Goal: Task Accomplishment & Management: Use online tool/utility

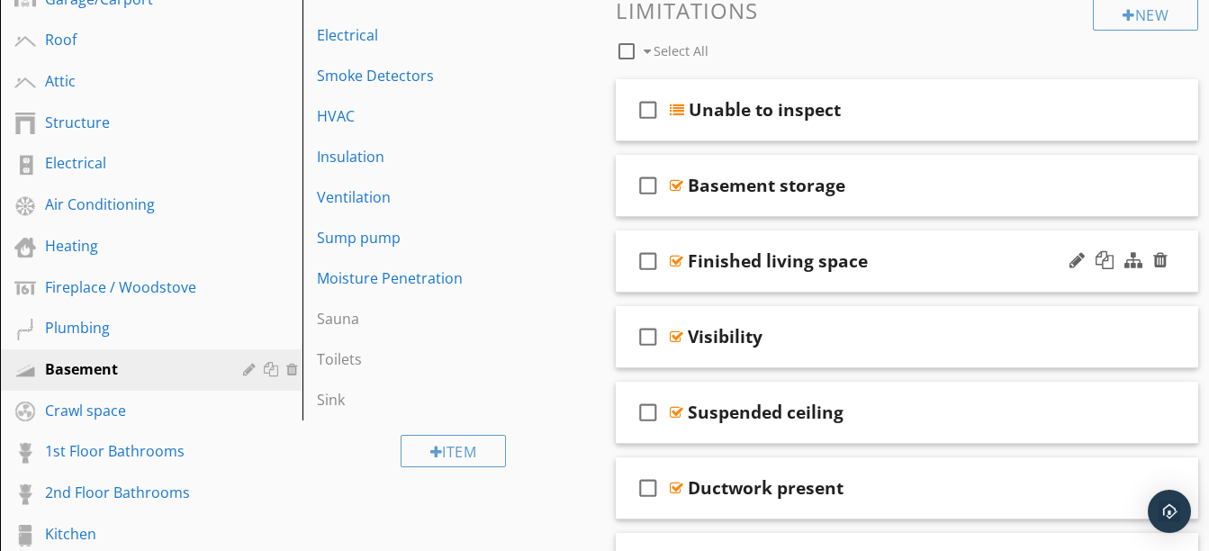
scroll to position [504, 0]
drag, startPoint x: 855, startPoint y: 213, endPoint x: 816, endPoint y: 202, distance: 41.3
click at [816, 202] on div "check_box_outline_blank Basement storage" at bounding box center [907, 185] width 583 height 62
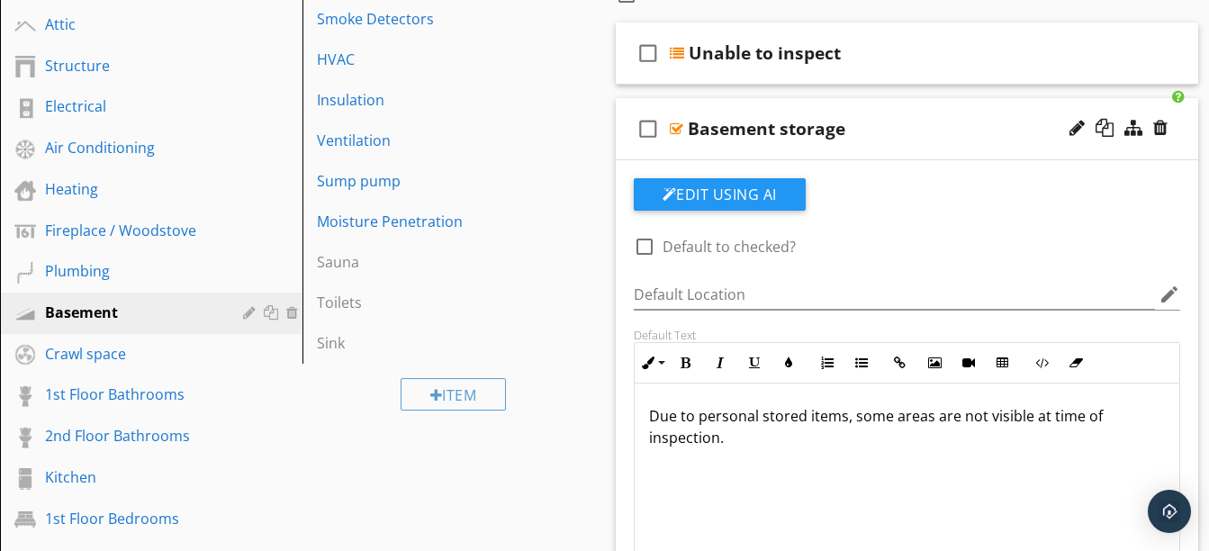
scroll to position [562, 0]
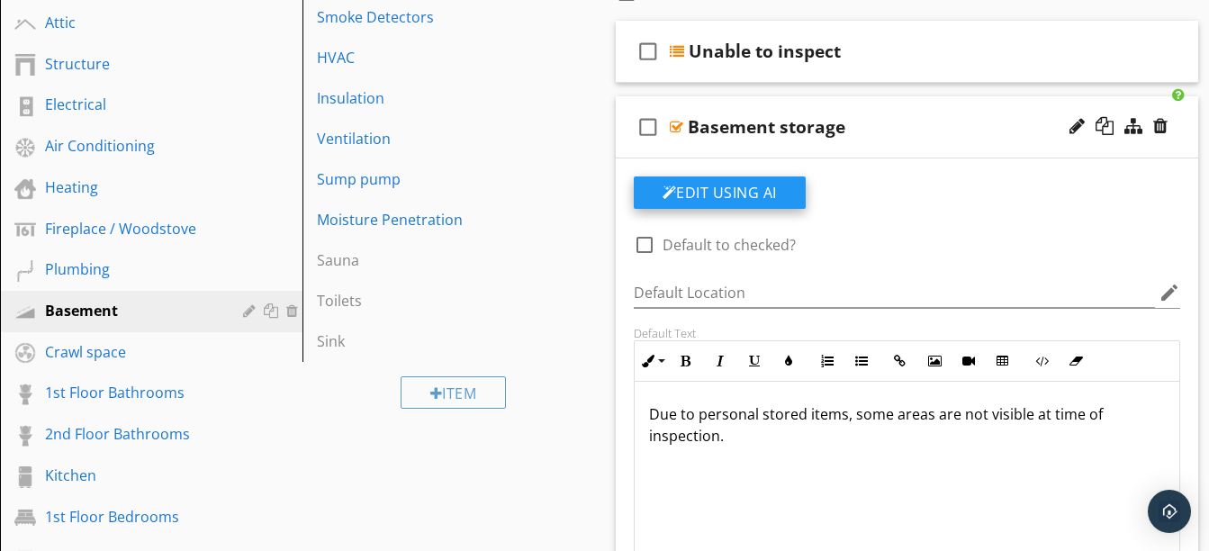
click at [759, 189] on button "Edit Using AI" at bounding box center [720, 192] width 172 height 32
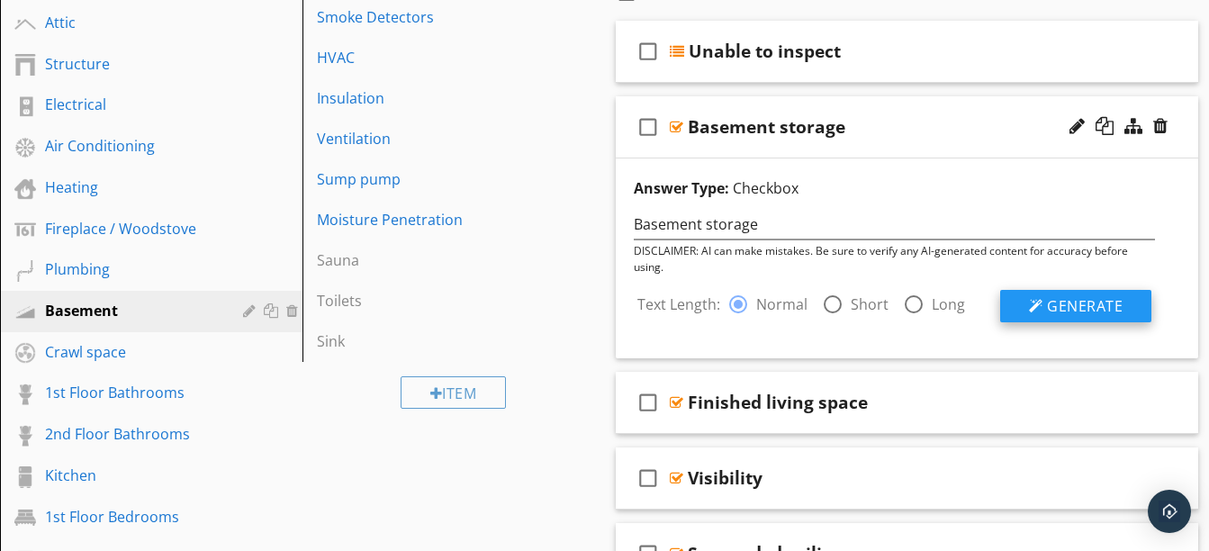
click at [1075, 298] on span "Generate" at bounding box center [1085, 306] width 76 height 20
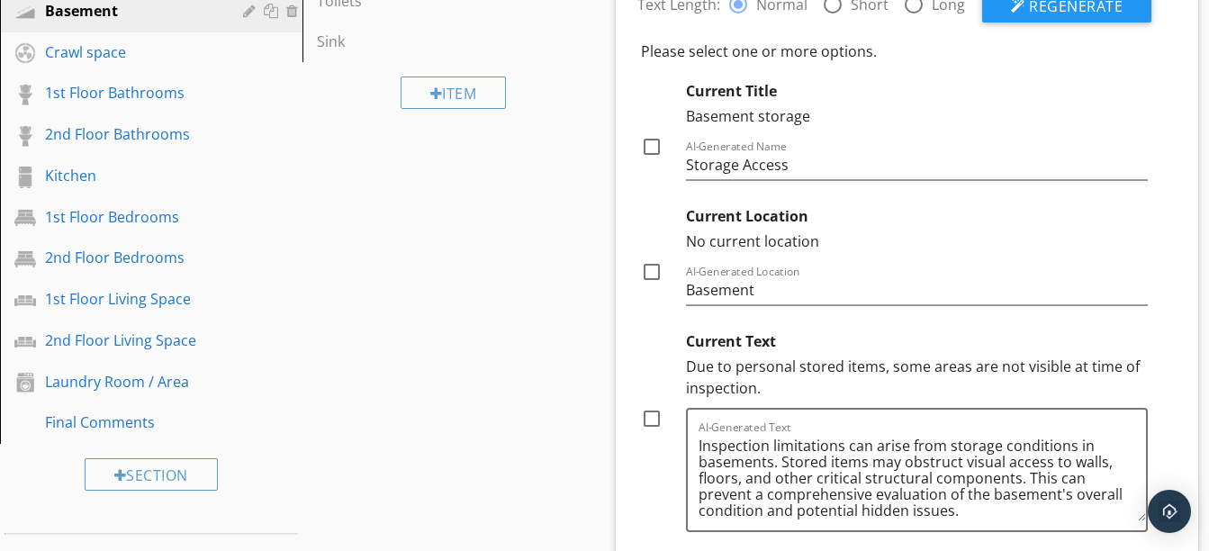
scroll to position [962, 0]
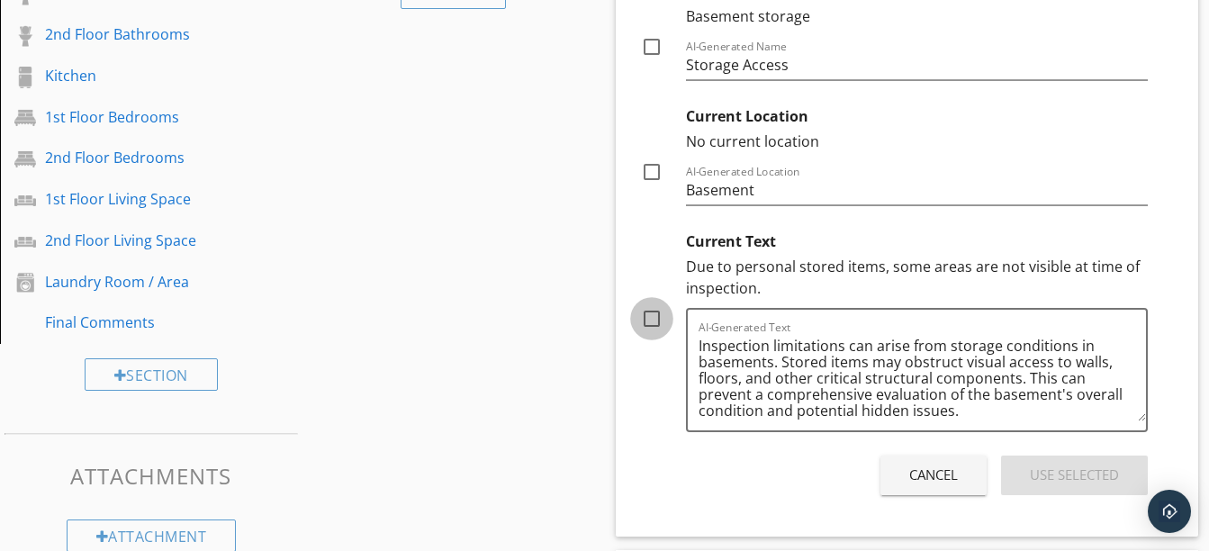
click at [657, 327] on div at bounding box center [651, 318] width 31 height 31
checkbox input "true"
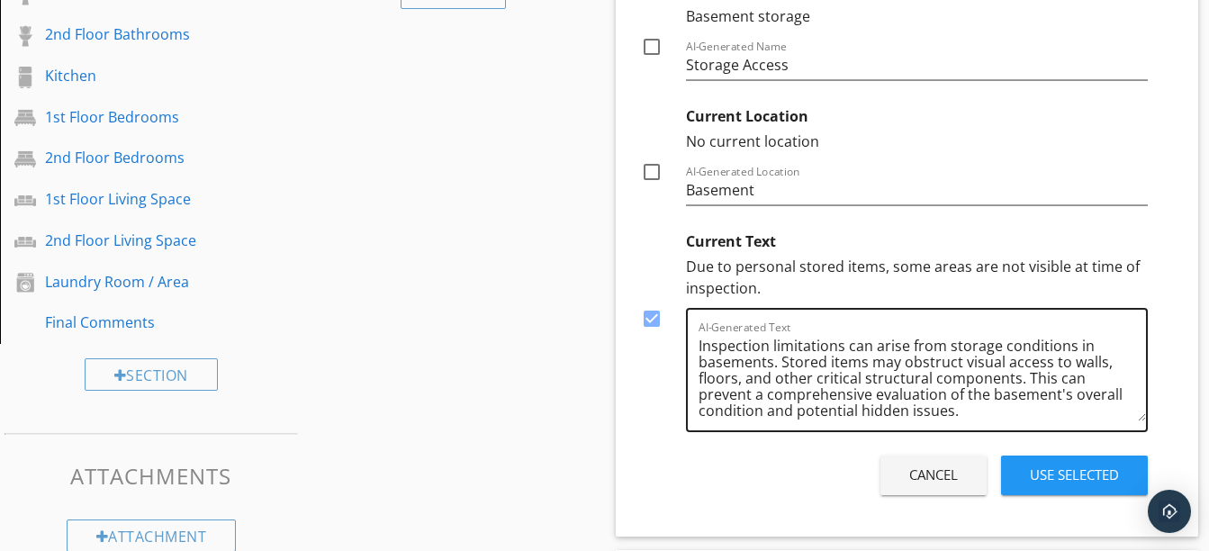
scroll to position [5, 0]
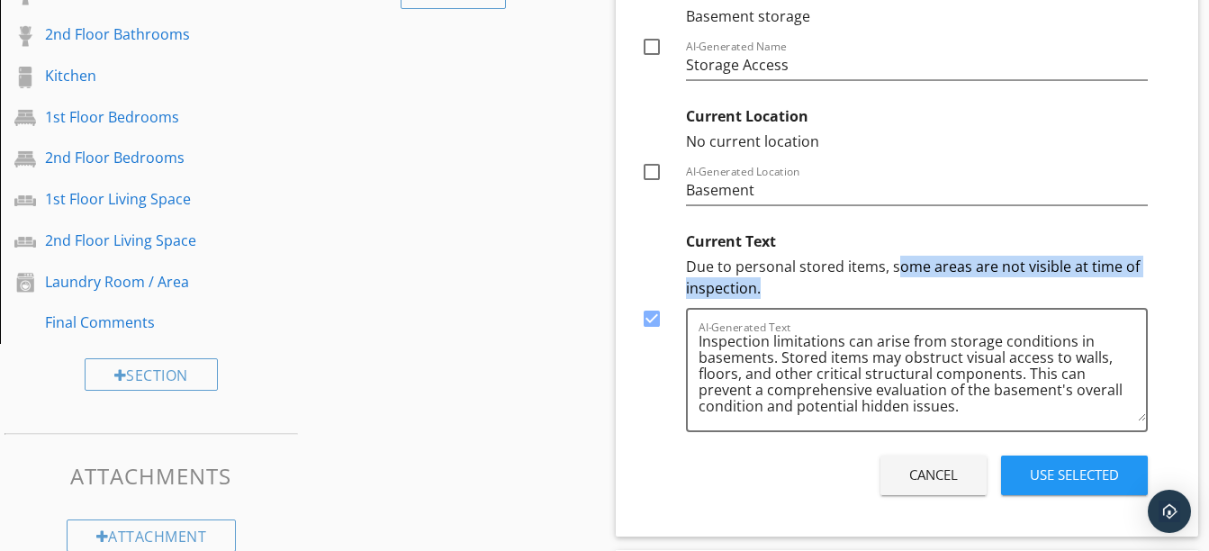
drag, startPoint x: 892, startPoint y: 273, endPoint x: 943, endPoint y: 289, distance: 53.8
click at [943, 289] on div "Due to personal stored items, some areas are not visible at time of inspection." at bounding box center [917, 277] width 463 height 43
drag, startPoint x: 889, startPoint y: 272, endPoint x: 932, endPoint y: 295, distance: 49.1
click at [932, 295] on div "Due to personal stored items, some areas are not visible at time of inspection." at bounding box center [917, 277] width 463 height 43
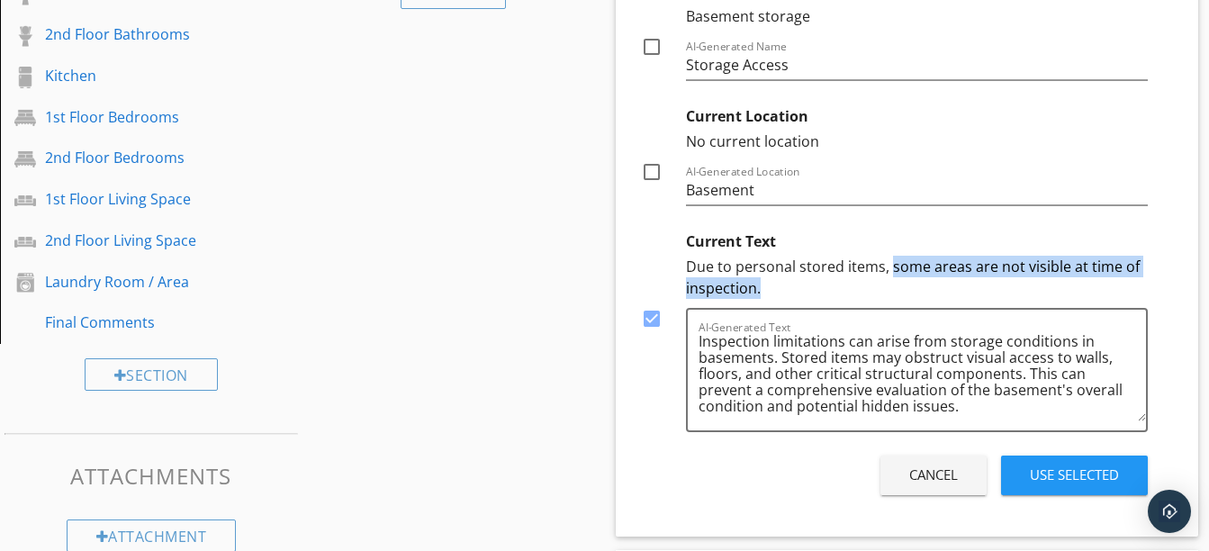
copy div "some areas are not visible at time of inspection."
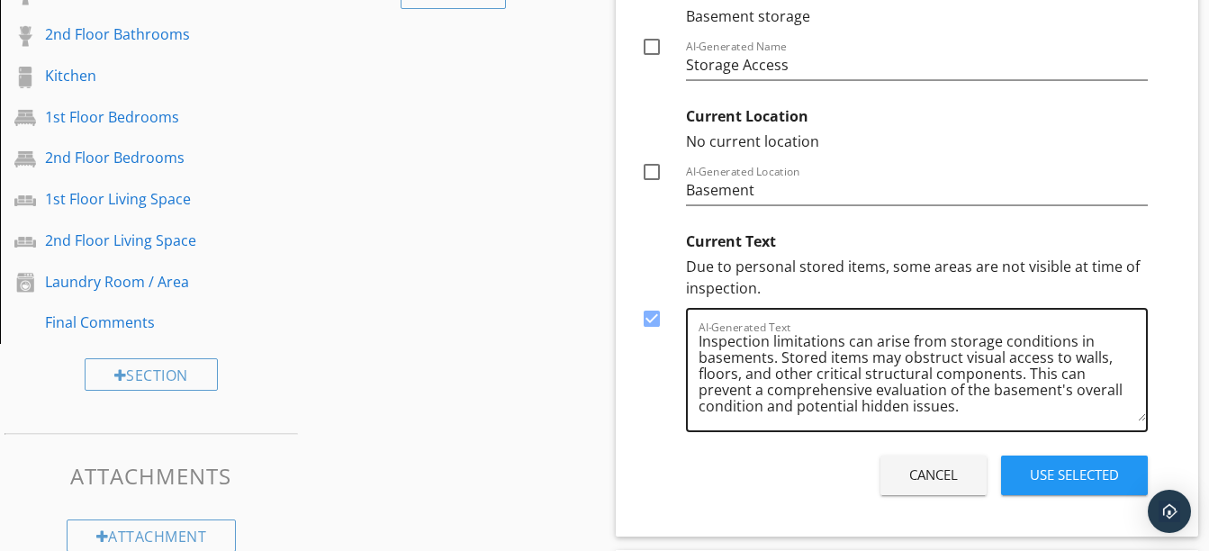
click at [1019, 407] on textarea "Inspection limitations can arise from storage conditions in basements. Stored i…" at bounding box center [923, 376] width 448 height 90
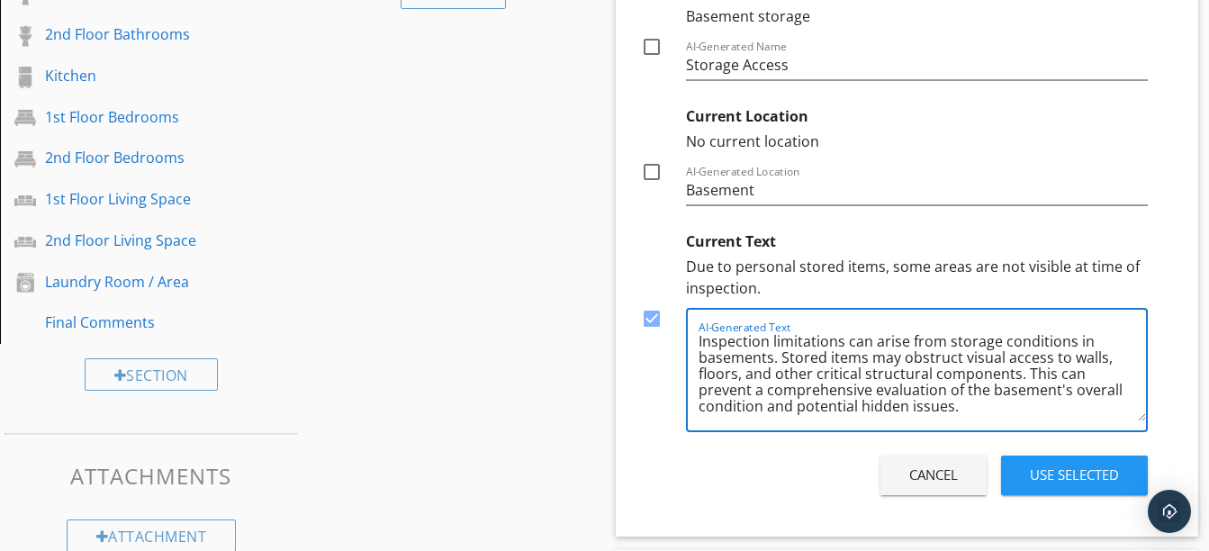
paste textarea "some areas are not visible at time of inspection."
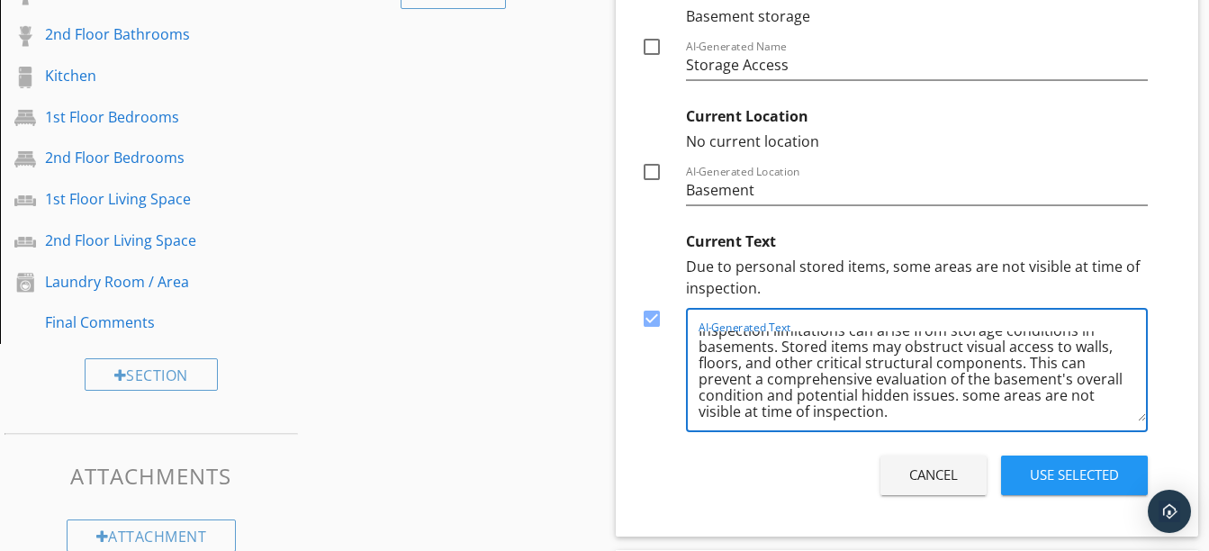
click at [963, 402] on textarea "Inspection limitations can arise from storage conditions in basements. Stored i…" at bounding box center [923, 376] width 448 height 90
type textarea "Inspection limitations can arise from storage conditions in basements. Stored i…"
click at [1050, 487] on button "Use Selected" at bounding box center [1074, 476] width 147 height 40
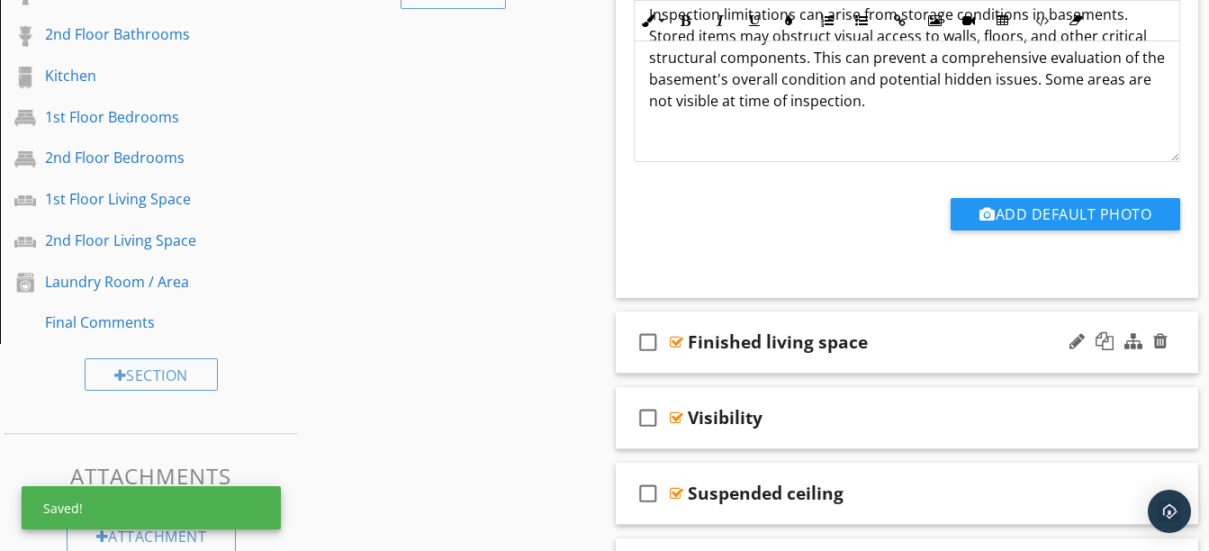
click at [872, 360] on div "check_box_outline_blank Finished living space" at bounding box center [907, 342] width 583 height 62
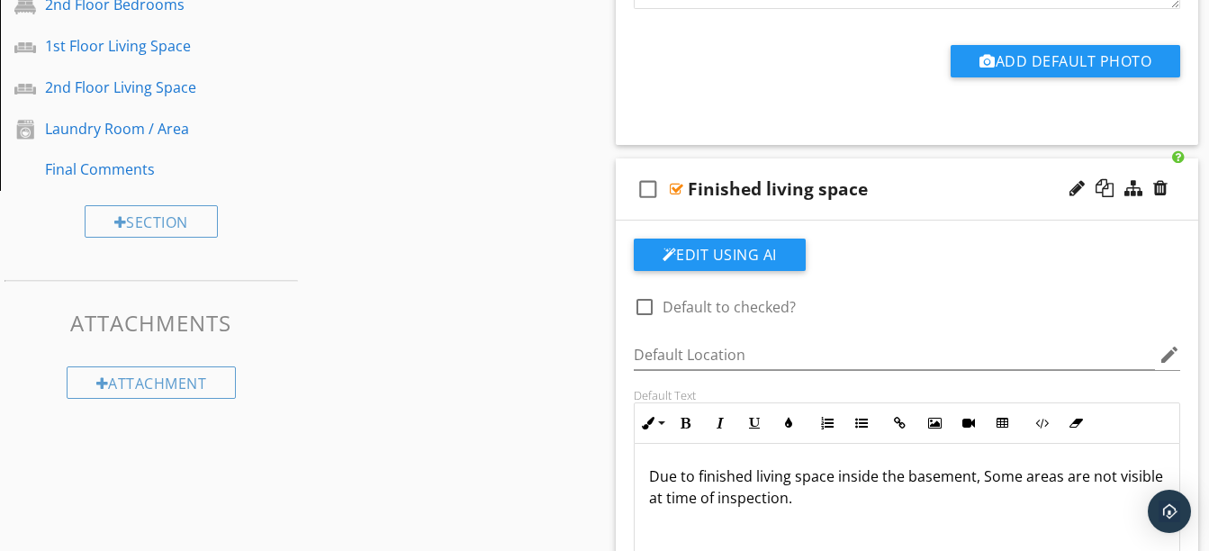
scroll to position [1115, 0]
click at [742, 259] on button "Edit Using AI" at bounding box center [720, 254] width 172 height 32
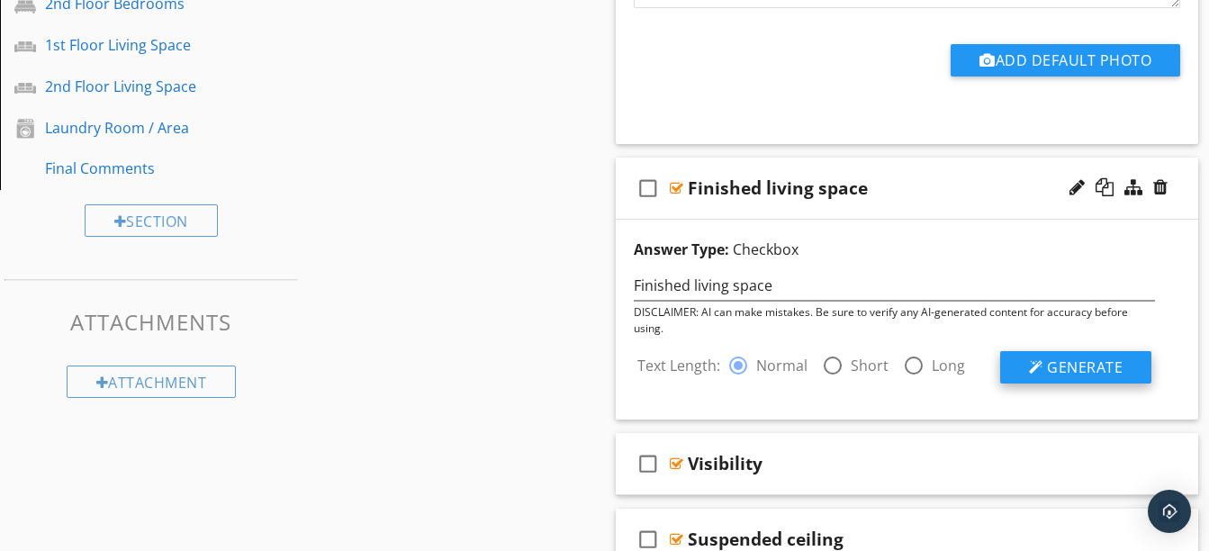
click at [1047, 362] on span "Generate" at bounding box center [1085, 367] width 76 height 20
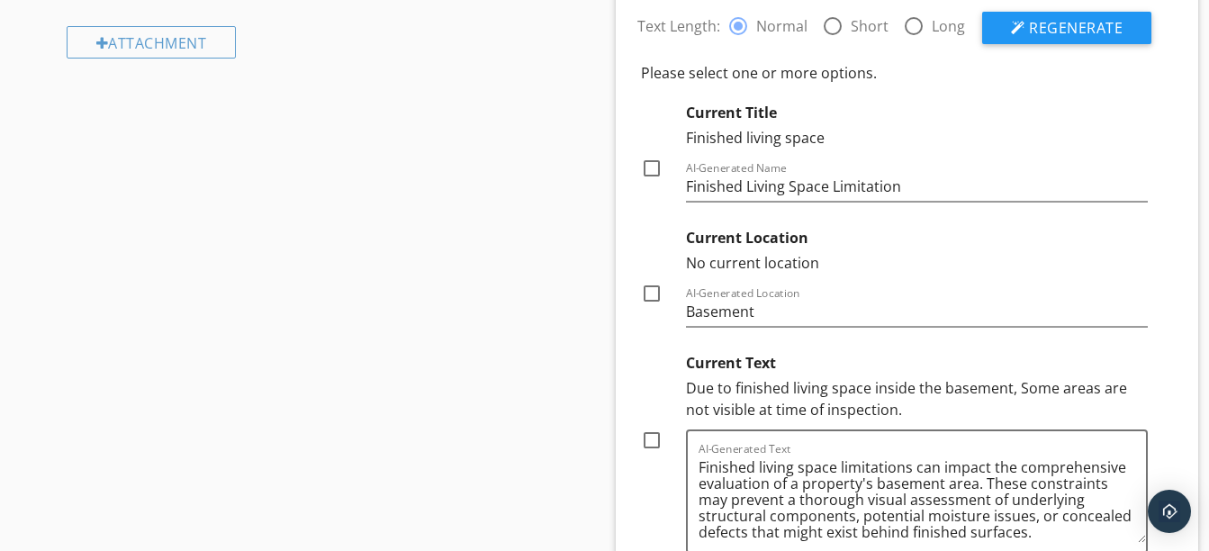
scroll to position [1456, 0]
click at [645, 162] on div at bounding box center [651, 167] width 31 height 31
checkbox input "true"
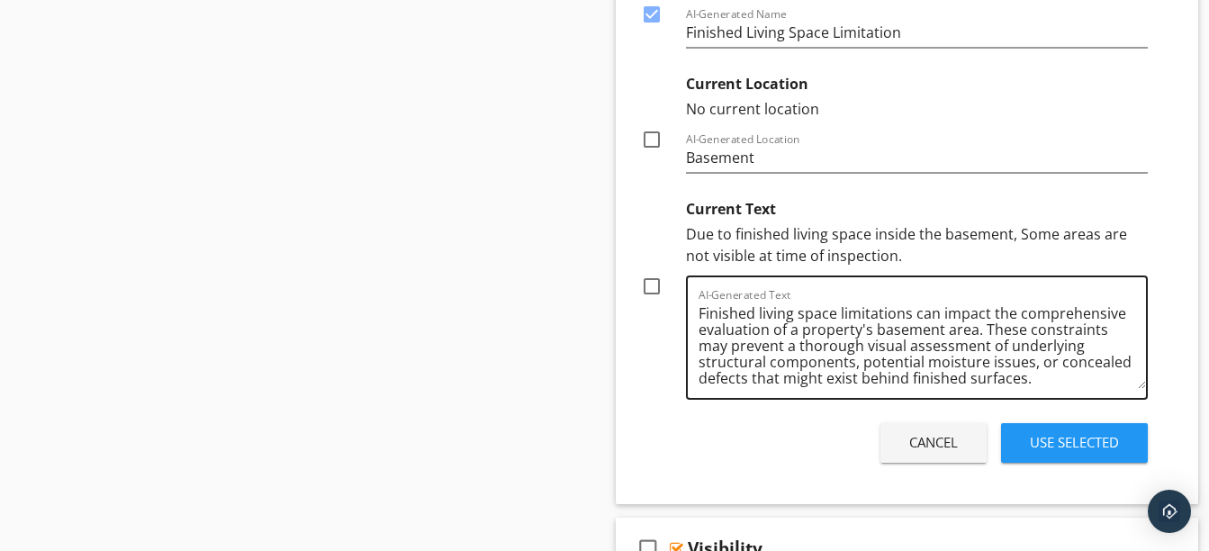
scroll to position [5, 0]
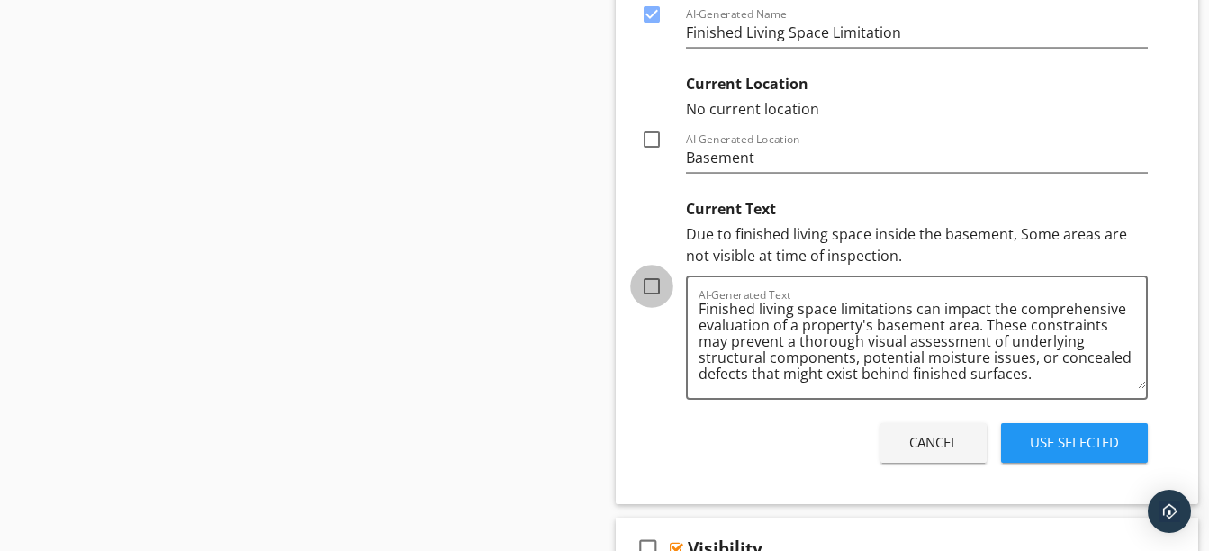
click at [652, 286] on div at bounding box center [651, 286] width 31 height 31
checkbox input "true"
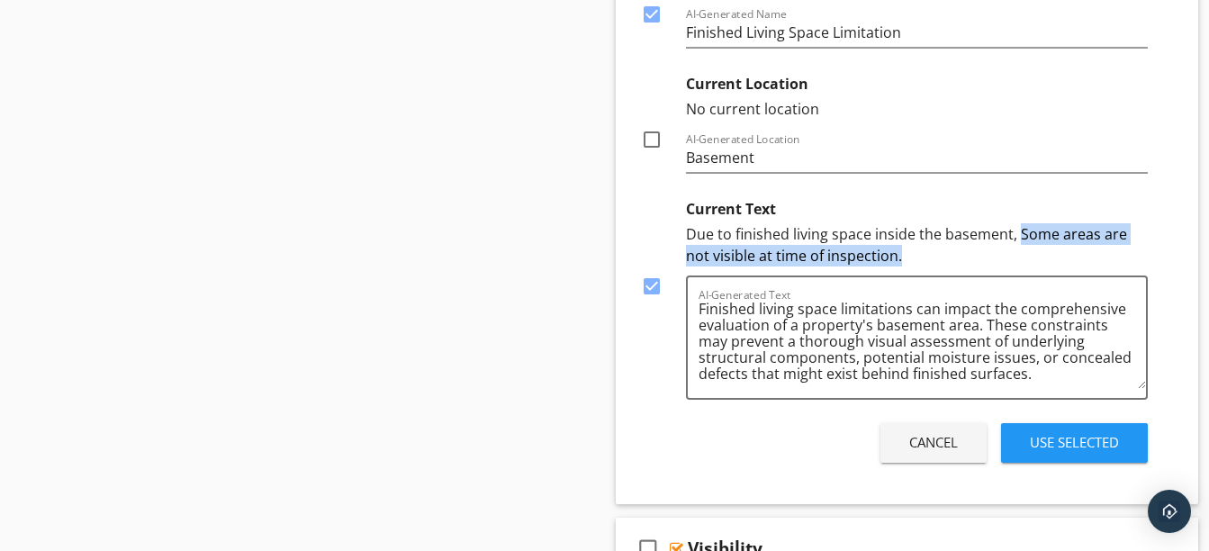
drag, startPoint x: 1016, startPoint y: 237, endPoint x: 1022, endPoint y: 266, distance: 29.5
click at [1022, 266] on div "Due to finished living space inside the basement, Some areas are not visible at…" at bounding box center [917, 244] width 463 height 43
copy div "Some areas are not visible at time of inspection."
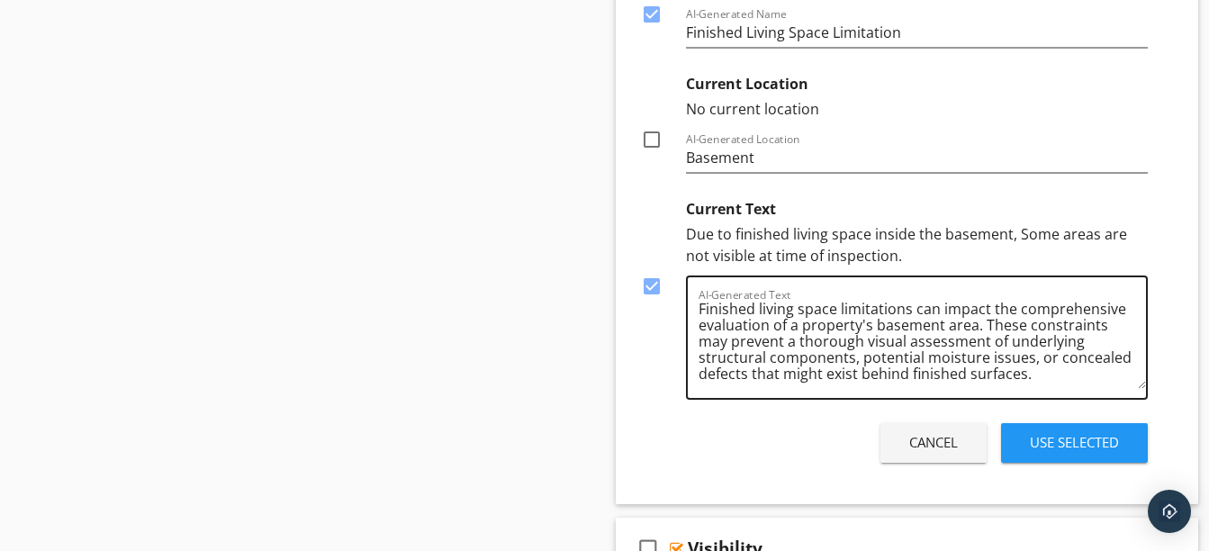
click at [1073, 387] on textarea "Finished living space limitations can impact the comprehensive evaluation of a …" at bounding box center [923, 344] width 448 height 90
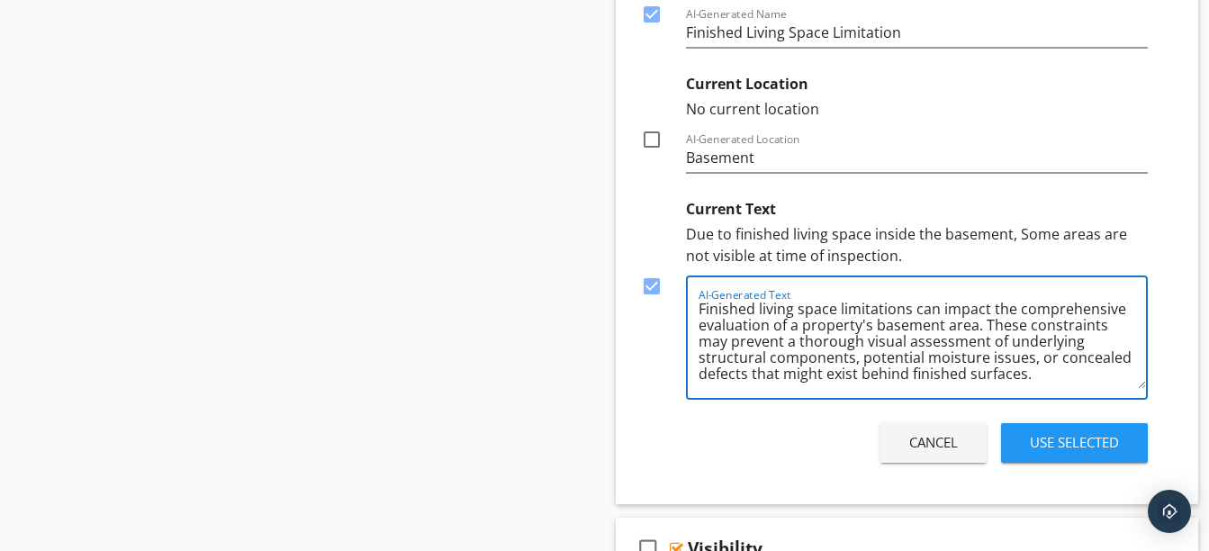
paste textarea "Some areas are not visible at time of inspection."
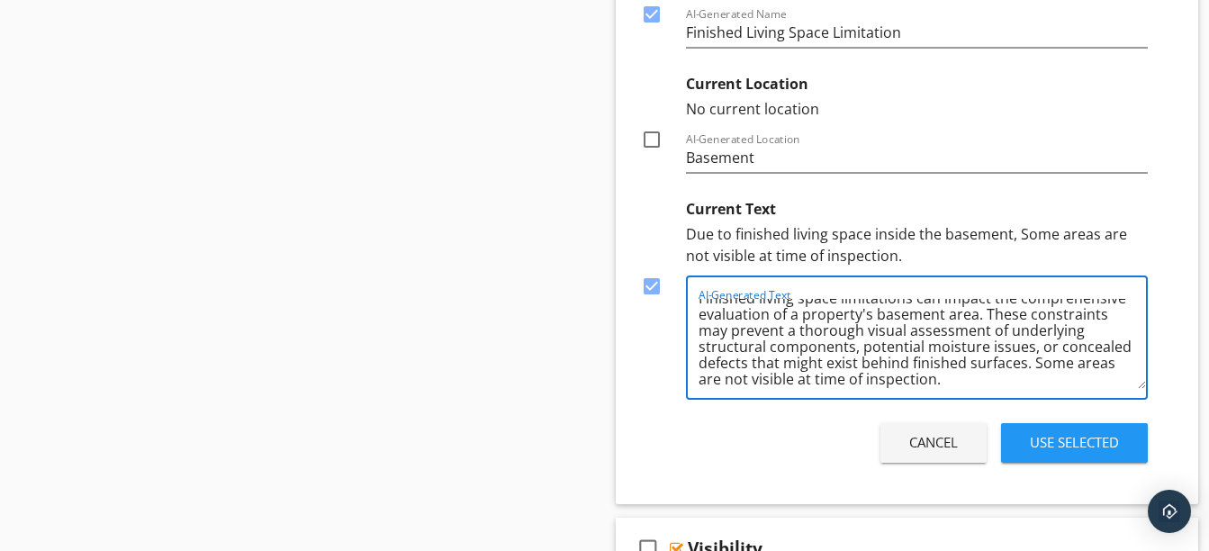
type textarea "Finished living space limitations can impact the comprehensive evaluation of a …"
click at [1064, 429] on button "Use Selected" at bounding box center [1074, 443] width 147 height 40
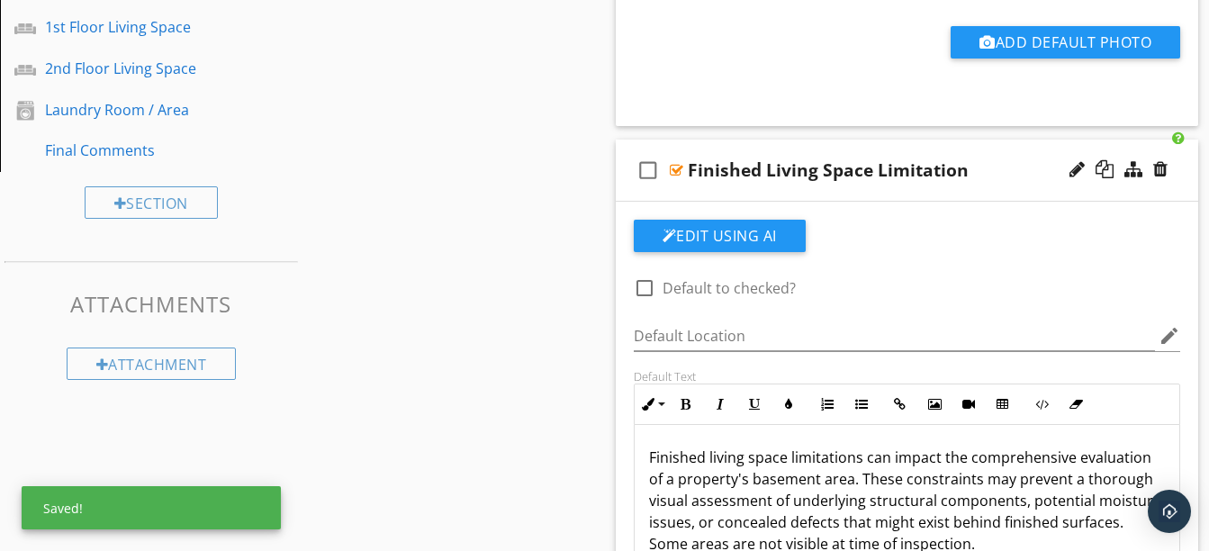
scroll to position [1133, 0]
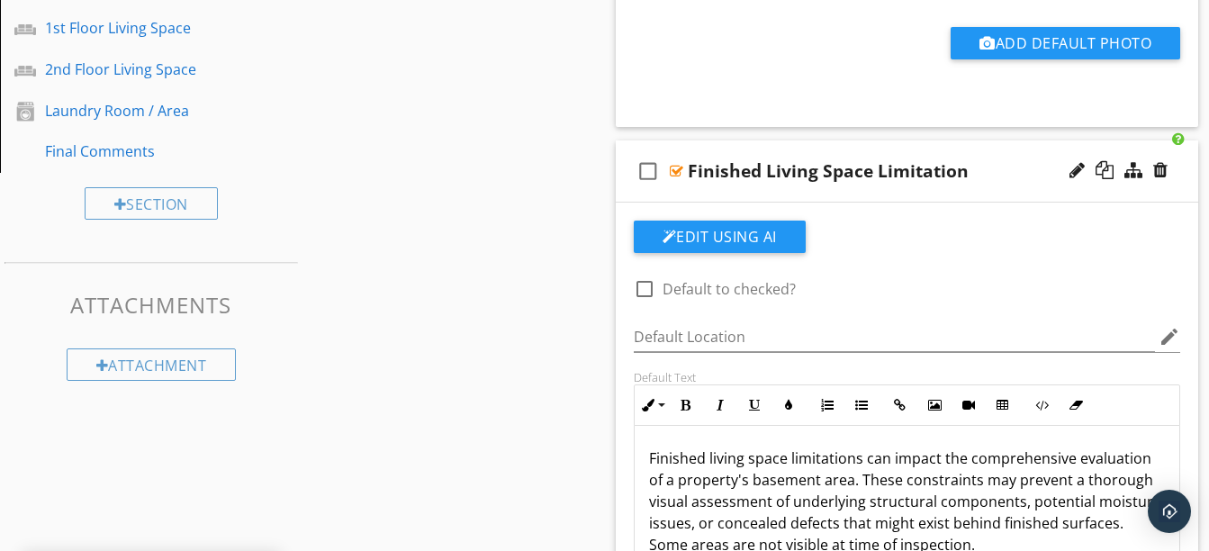
click at [950, 208] on div "Edit Using AI check_box_outline_blank Default to checked? Default Location edit…" at bounding box center [907, 472] width 583 height 539
click at [946, 199] on div "check_box_outline_blank Finished Living Space Limitation" at bounding box center [907, 171] width 583 height 62
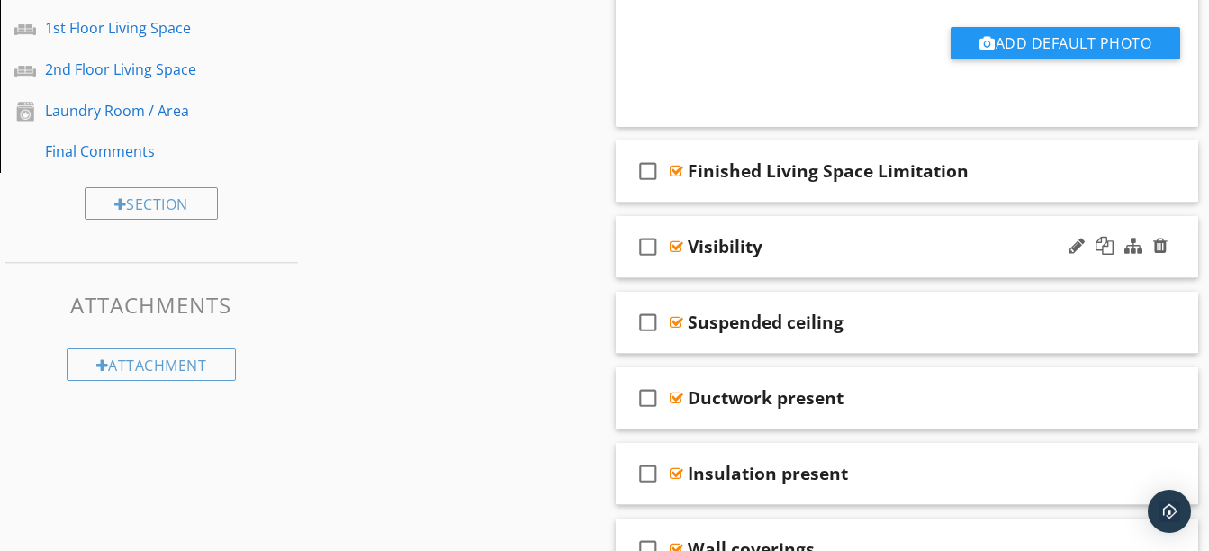
click at [826, 271] on div "check_box_outline_blank Visibility" at bounding box center [907, 247] width 583 height 62
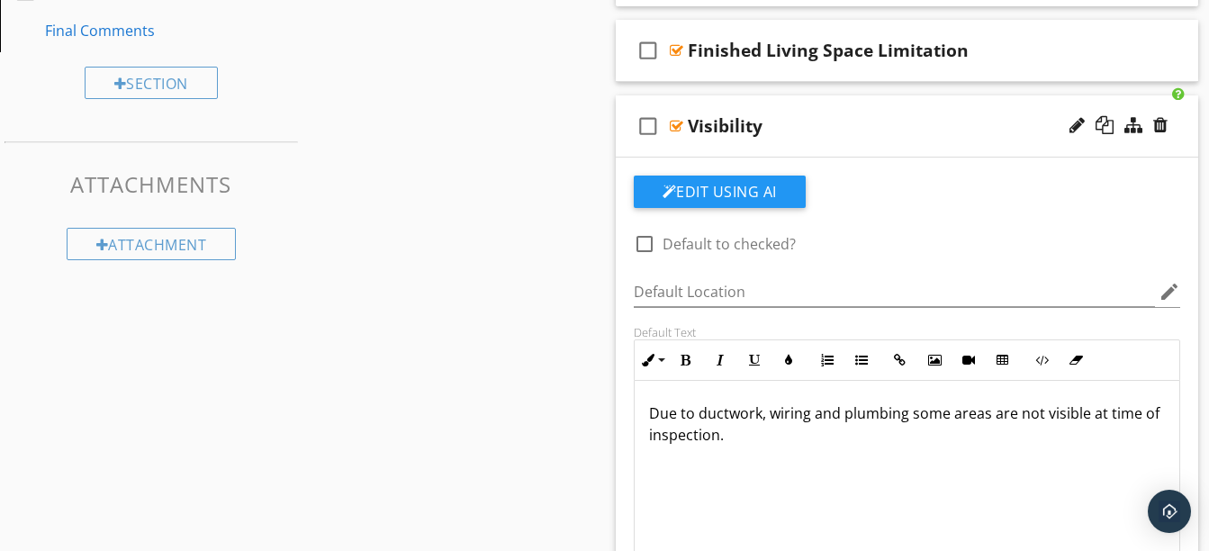
scroll to position [1255, 0]
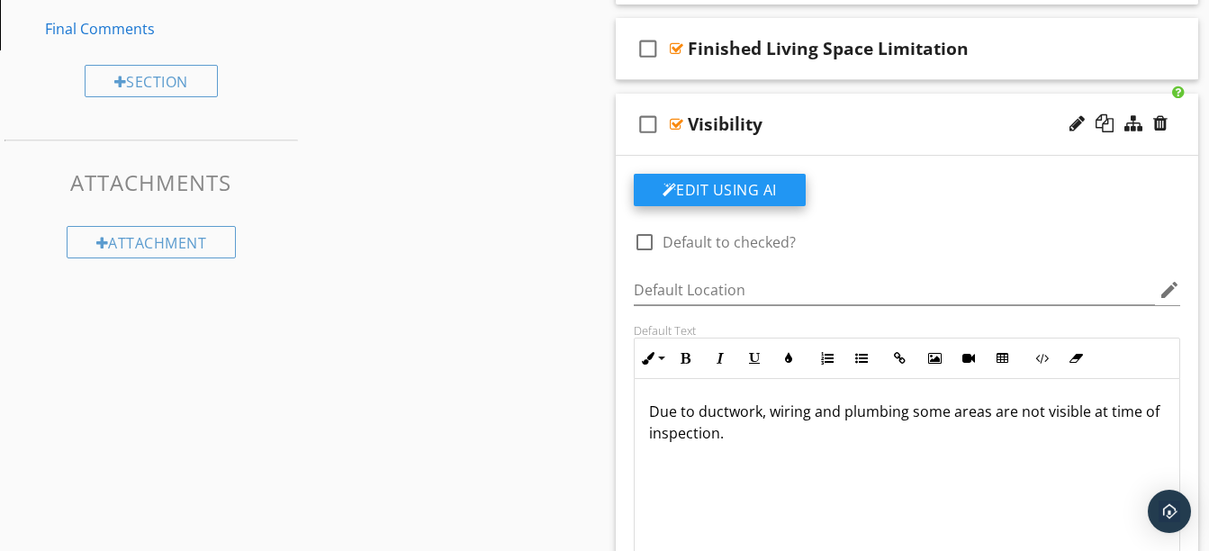
click at [750, 185] on button "Edit Using AI" at bounding box center [720, 190] width 172 height 32
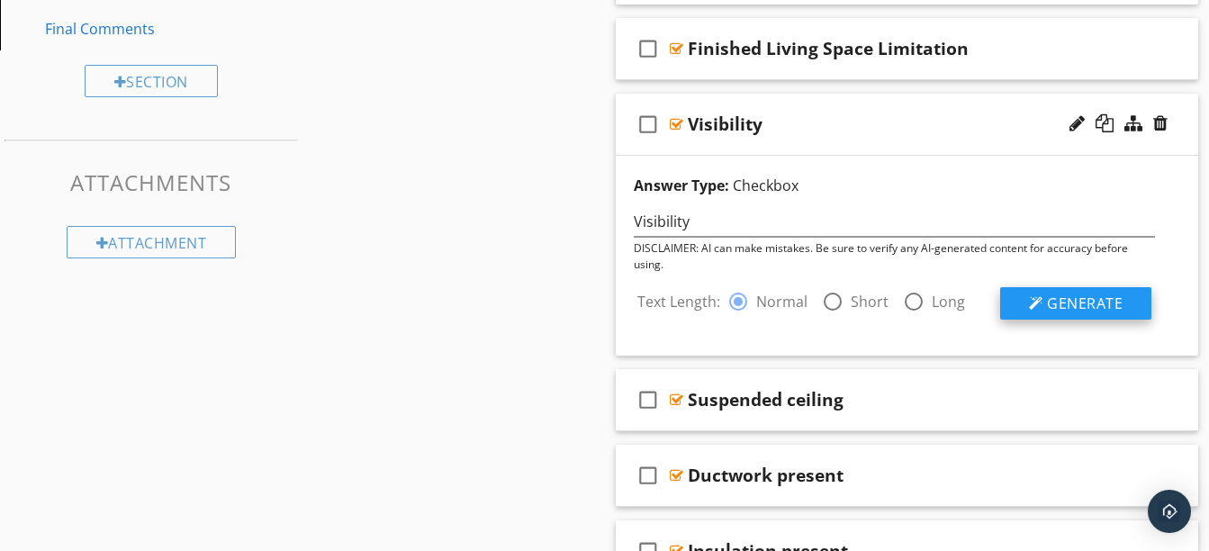
click at [1063, 307] on span "Generate" at bounding box center [1085, 303] width 76 height 20
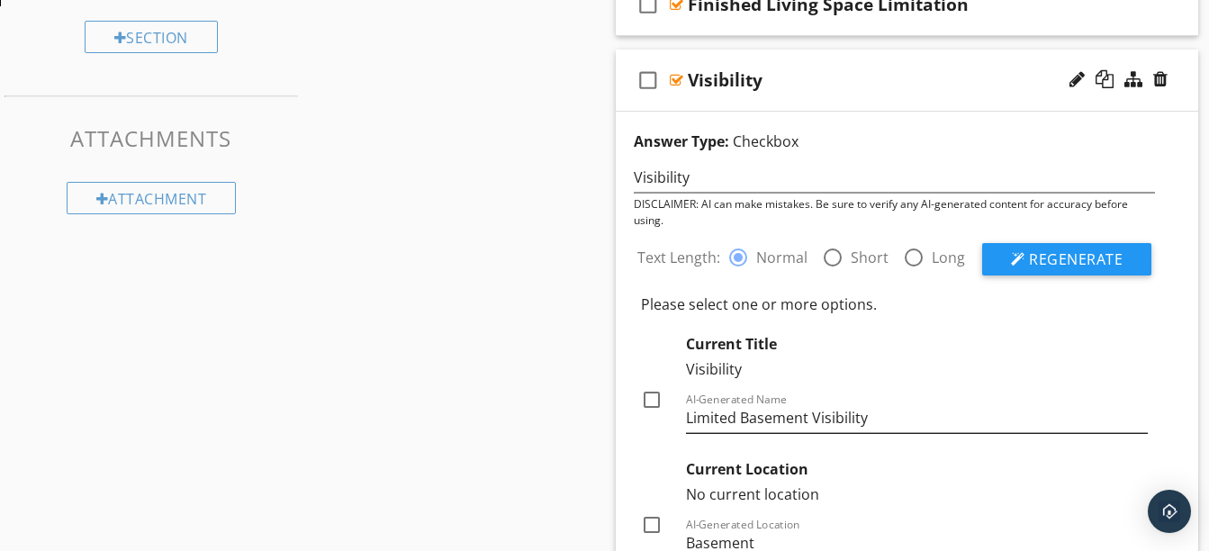
scroll to position [1325, 0]
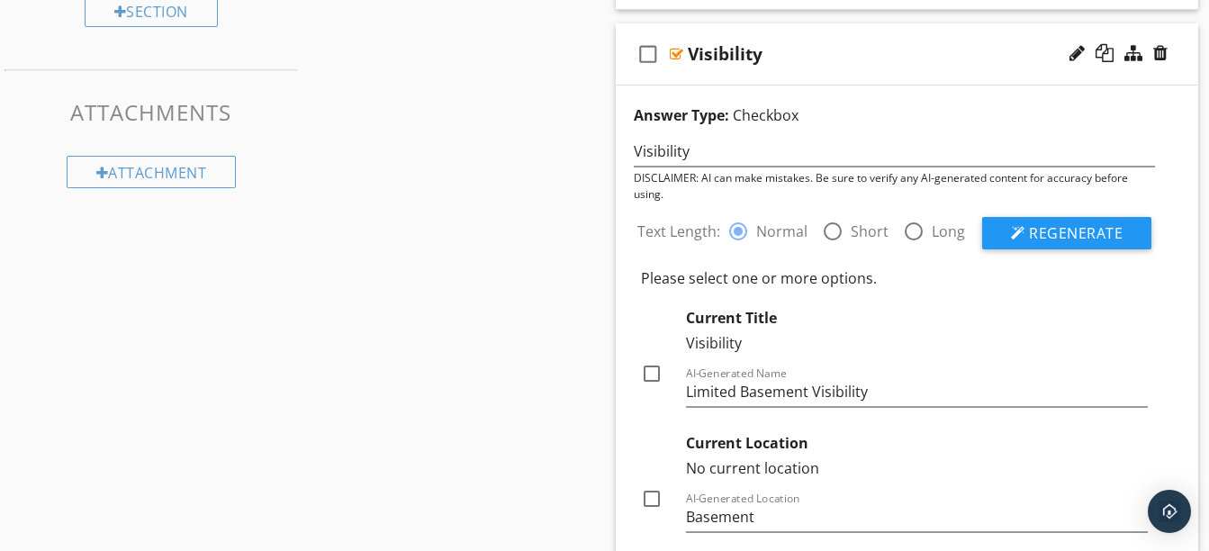
click at [659, 372] on div at bounding box center [651, 373] width 31 height 31
checkbox input "true"
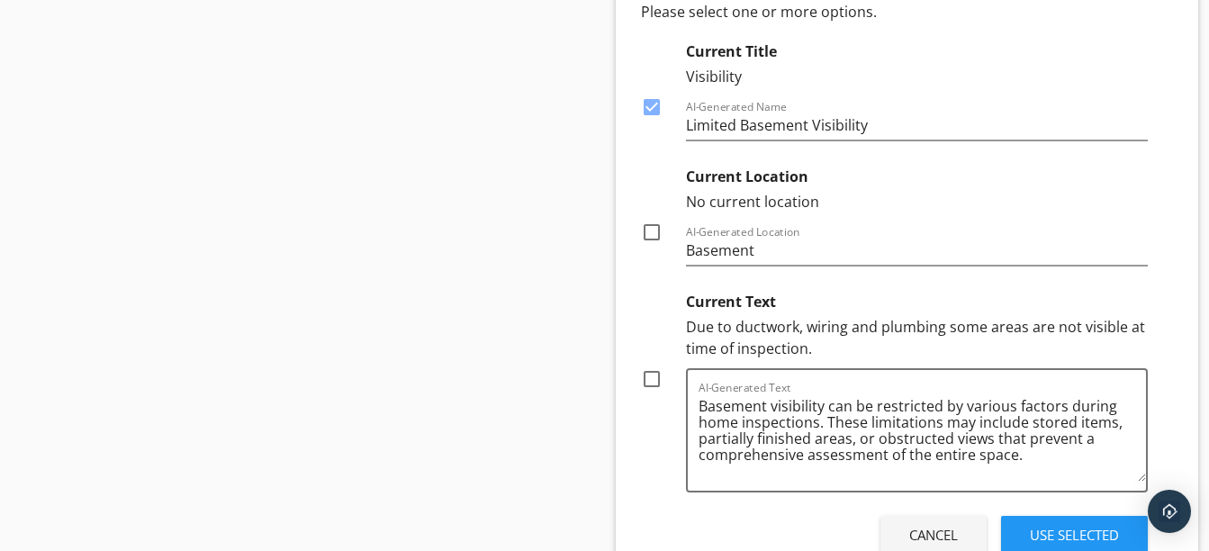
scroll to position [1593, 0]
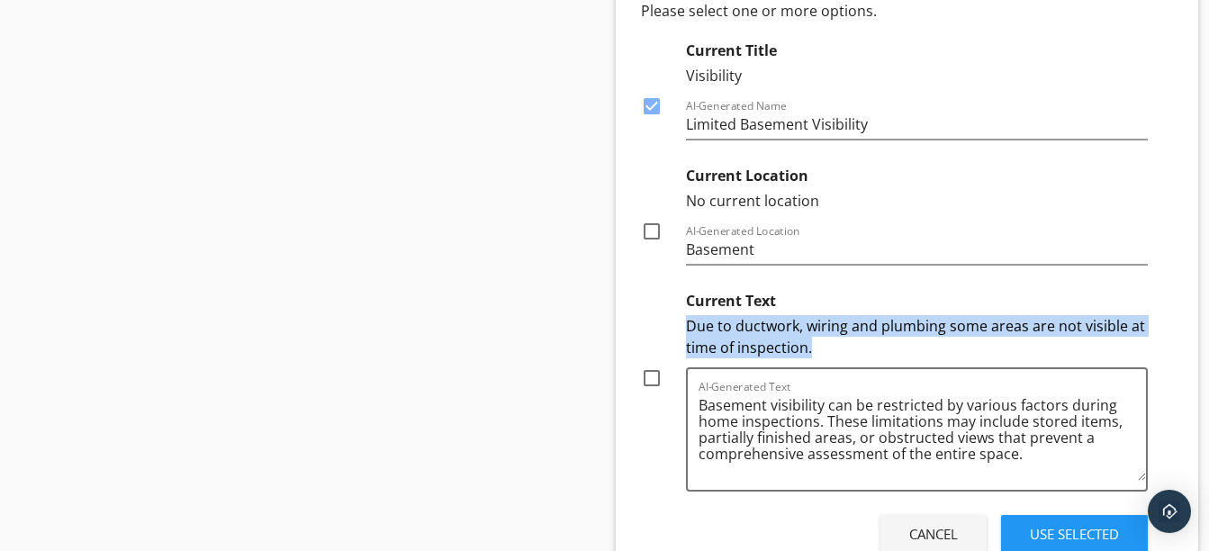
drag, startPoint x: 682, startPoint y: 321, endPoint x: 836, endPoint y: 357, distance: 157.9
click at [836, 357] on div "Current Text Due to ductwork, wiring and plumbing some areas are not visible at…" at bounding box center [895, 387] width 508 height 209
copy div "Due to ductwork, wiring and plumbing some areas are not visible at time of insp…"
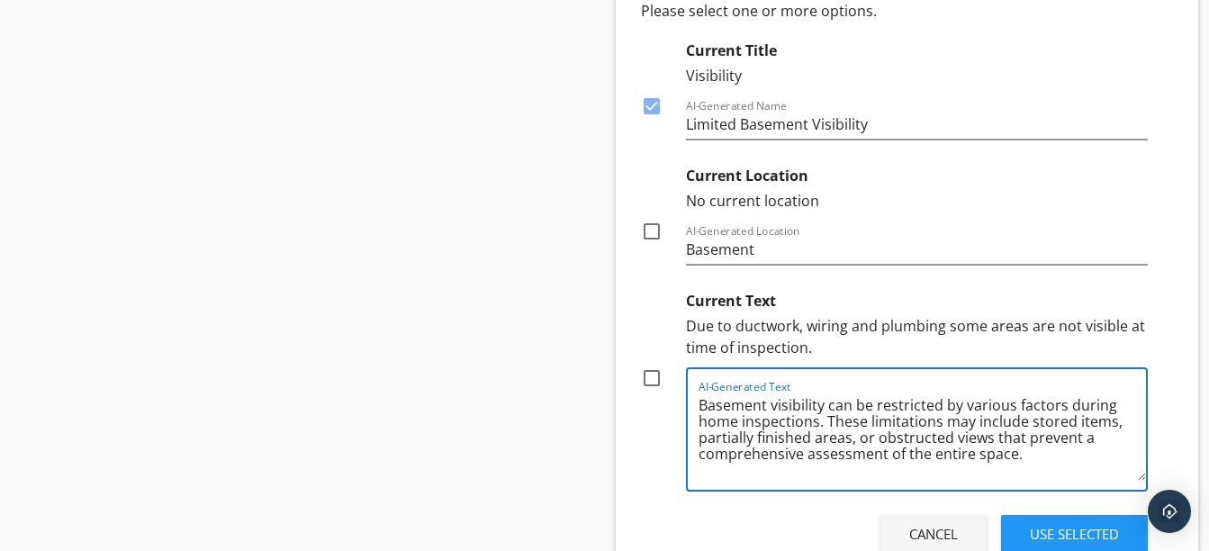
drag, startPoint x: 1052, startPoint y: 469, endPoint x: 1037, endPoint y: 468, distance: 15.3
click at [1037, 468] on textarea "Basement visibility can be restricted by various factors during home inspection…" at bounding box center [923, 436] width 448 height 90
drag, startPoint x: 1117, startPoint y: 418, endPoint x: 826, endPoint y: 422, distance: 291.7
click at [826, 422] on textarea "Basement visibility can be restricted by various factors during home inspection…" at bounding box center [923, 436] width 448 height 90
paste textarea "Due to ductwork, wiring and plumbing some areas are not visible at time of insp…"
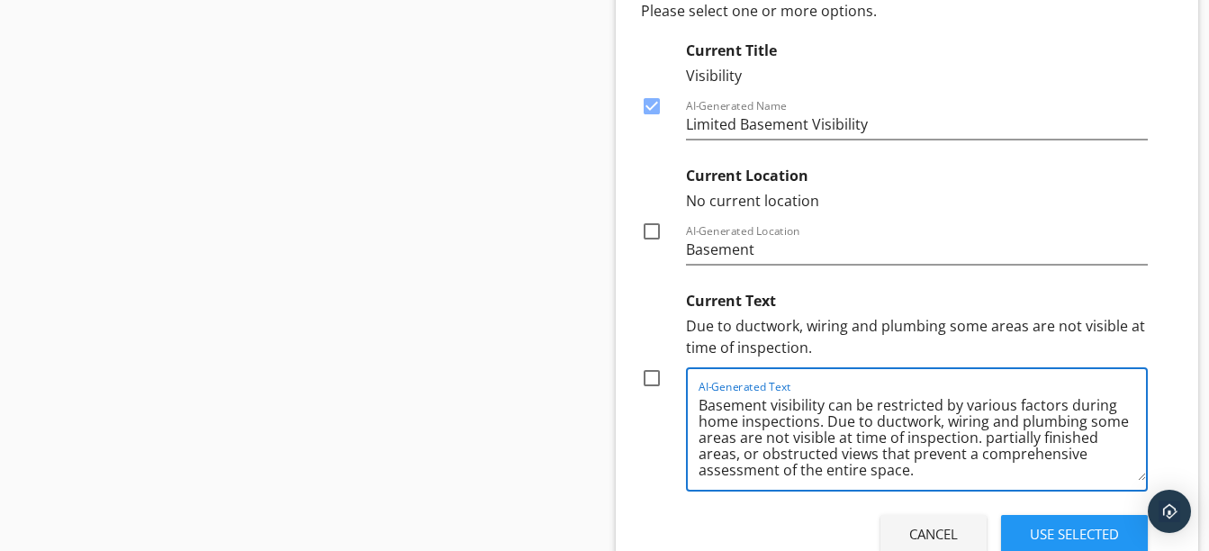
drag, startPoint x: 1029, startPoint y: 442, endPoint x: 1042, endPoint y: 476, distance: 36.5
drag, startPoint x: 1042, startPoint y: 476, endPoint x: 1010, endPoint y: 496, distance: 37.2
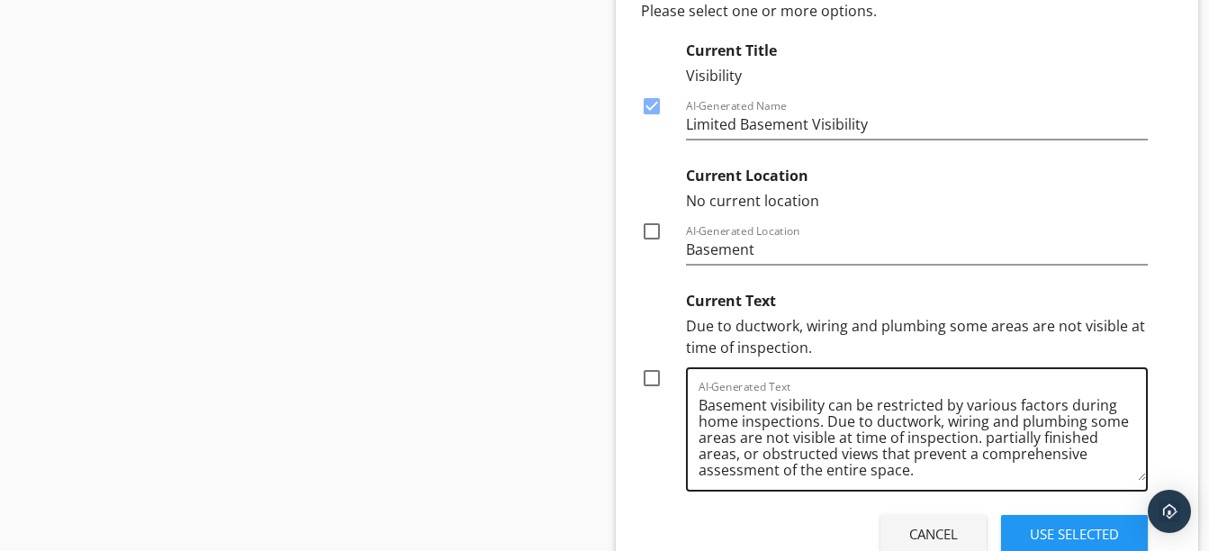
drag, startPoint x: 1010, startPoint y: 496, endPoint x: 870, endPoint y: 487, distance: 140.7
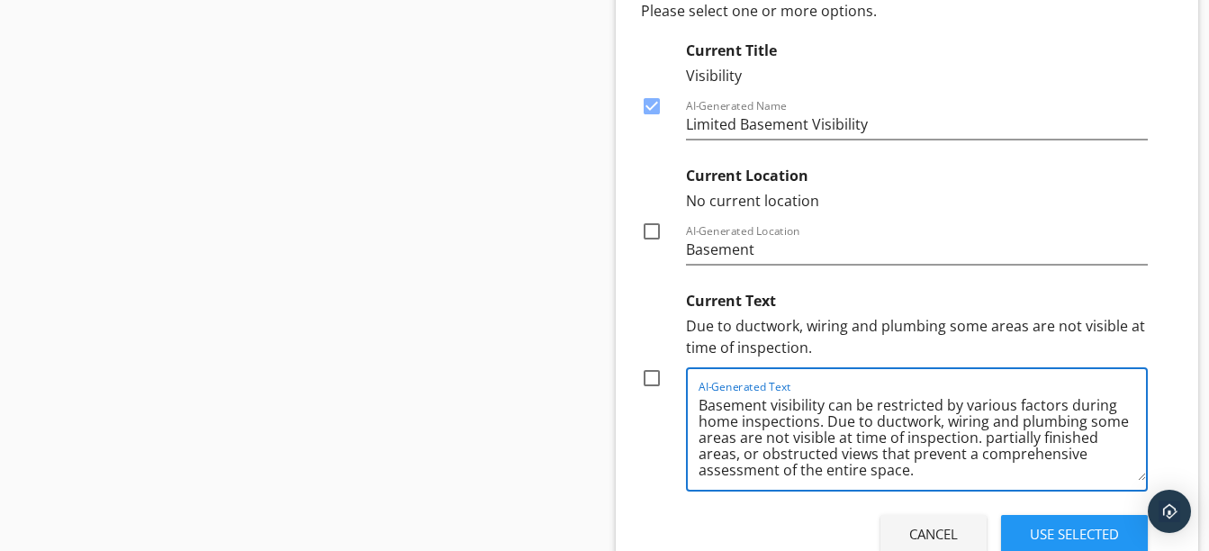
drag, startPoint x: 870, startPoint y: 487, endPoint x: 784, endPoint y: 471, distance: 87.0
click at [784, 471] on textarea "Basement visibility can be restricted by various factors during home inspection…" at bounding box center [923, 436] width 448 height 90
drag, startPoint x: 1045, startPoint y: 491, endPoint x: 1023, endPoint y: 443, distance: 52.8
click at [1023, 443] on div "AI-Generated Text Basement visibility can be restricted by various factors duri…" at bounding box center [917, 429] width 463 height 124
drag, startPoint x: 1024, startPoint y: 466, endPoint x: 1024, endPoint y: 446, distance: 20.7
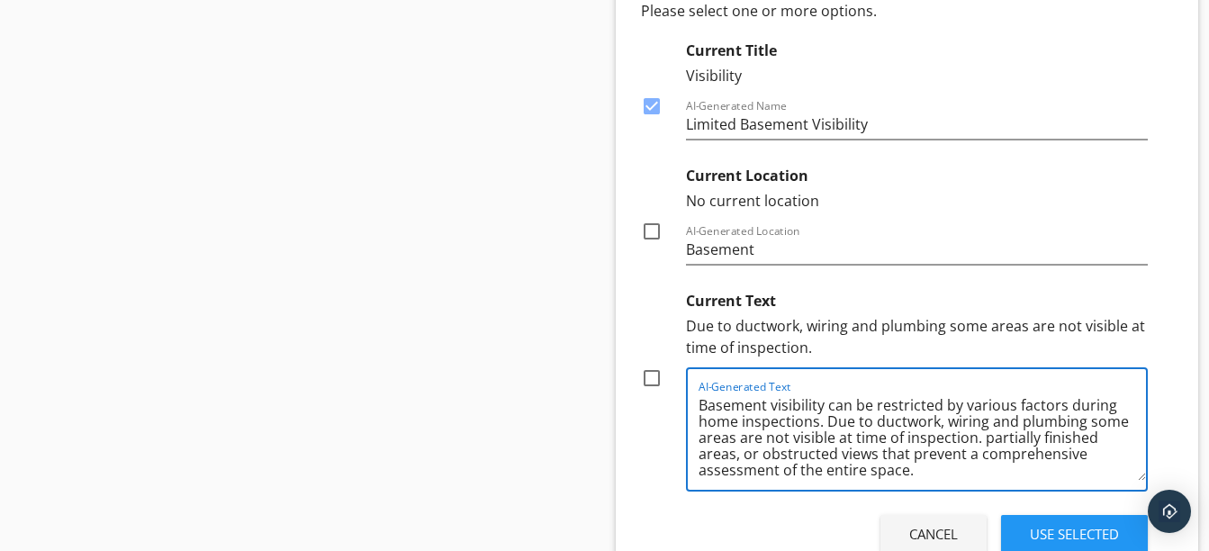
click at [1024, 446] on textarea "Basement visibility can be restricted by various factors during home inspection…" at bounding box center [923, 436] width 448 height 90
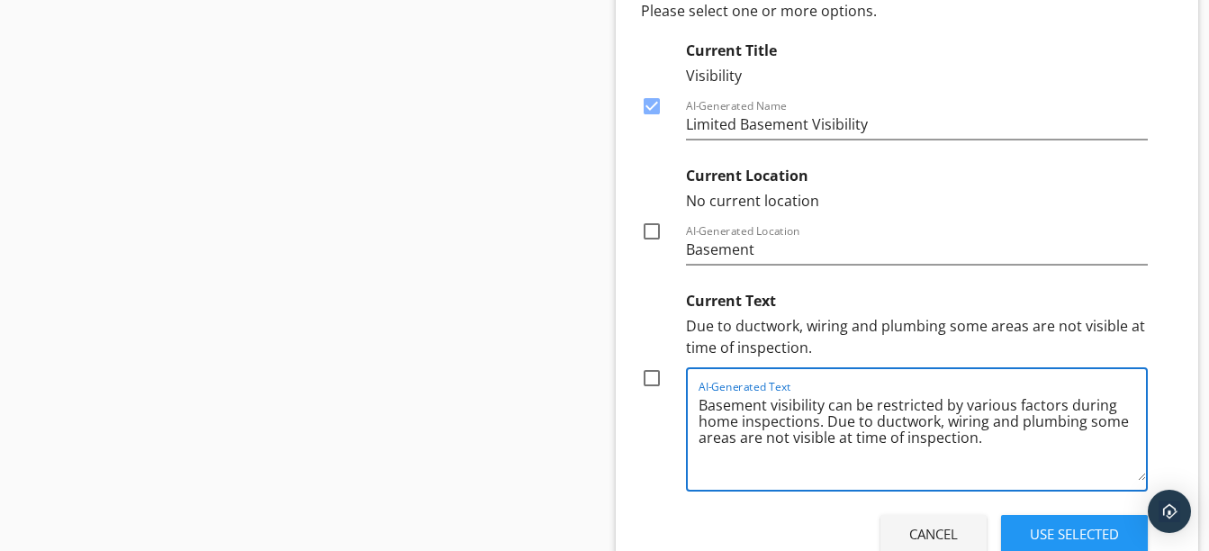
type textarea "Basement visibility can be restricted by various factors during home inspection…"
click at [642, 366] on div at bounding box center [651, 378] width 31 height 31
checkbox input "true"
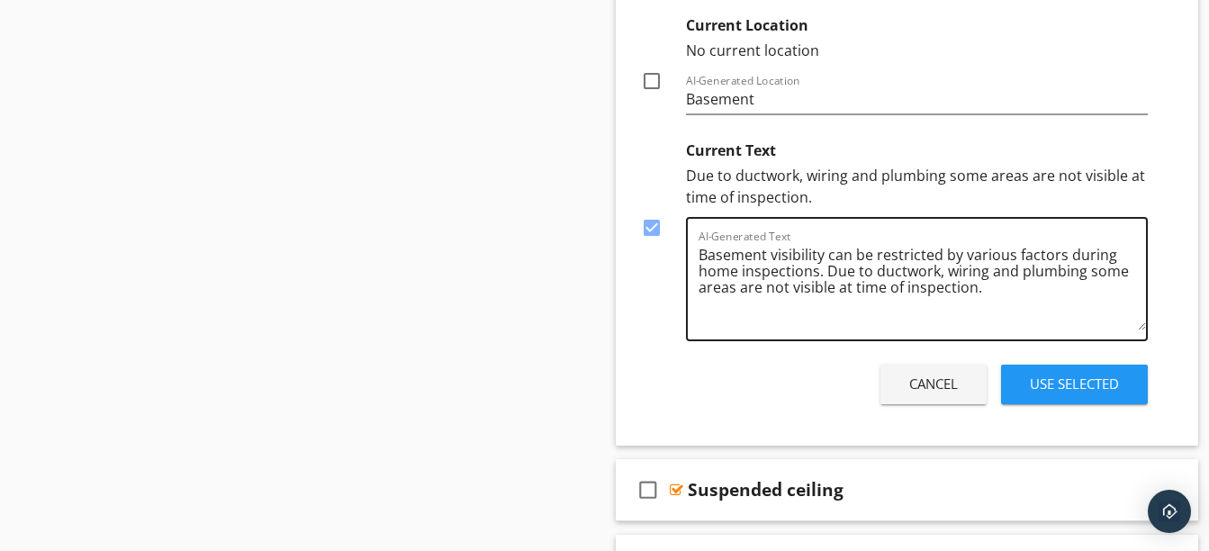
scroll to position [1746, 0]
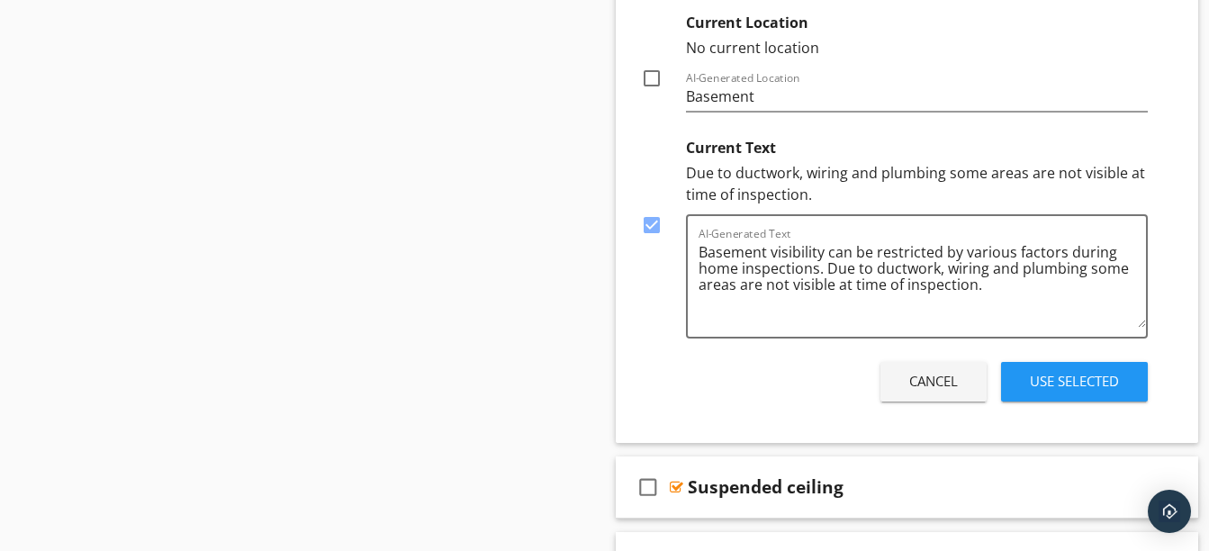
click at [1044, 403] on div "Cancel Use Selected" at bounding box center [895, 382] width 522 height 50
click at [1044, 388] on div "Use Selected" at bounding box center [1074, 381] width 89 height 21
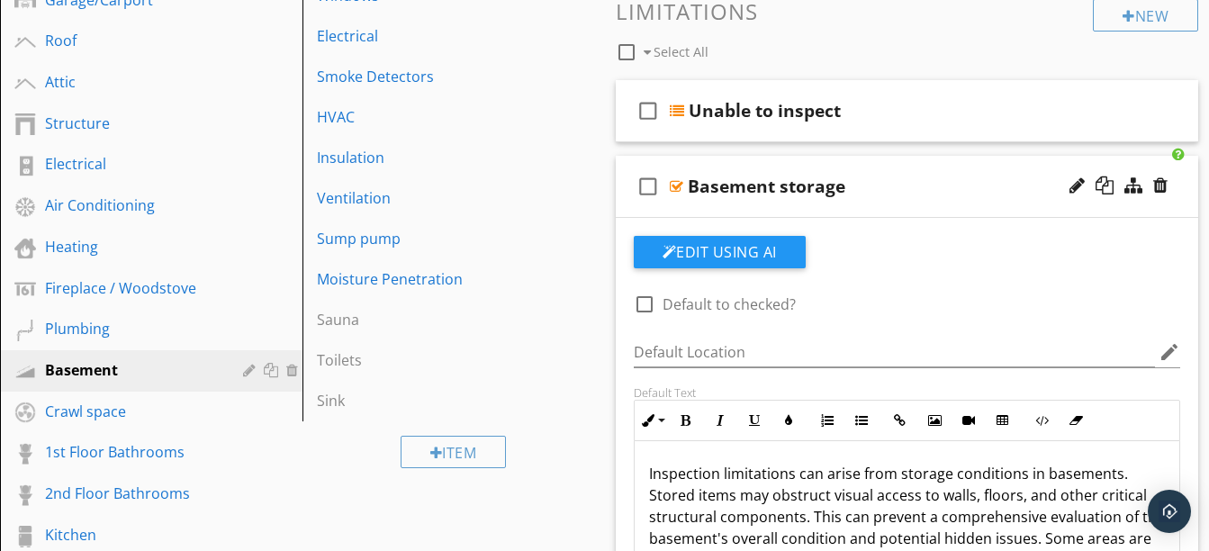
scroll to position [501, 0]
click at [894, 196] on div "Basement storage" at bounding box center [893, 187] width 411 height 22
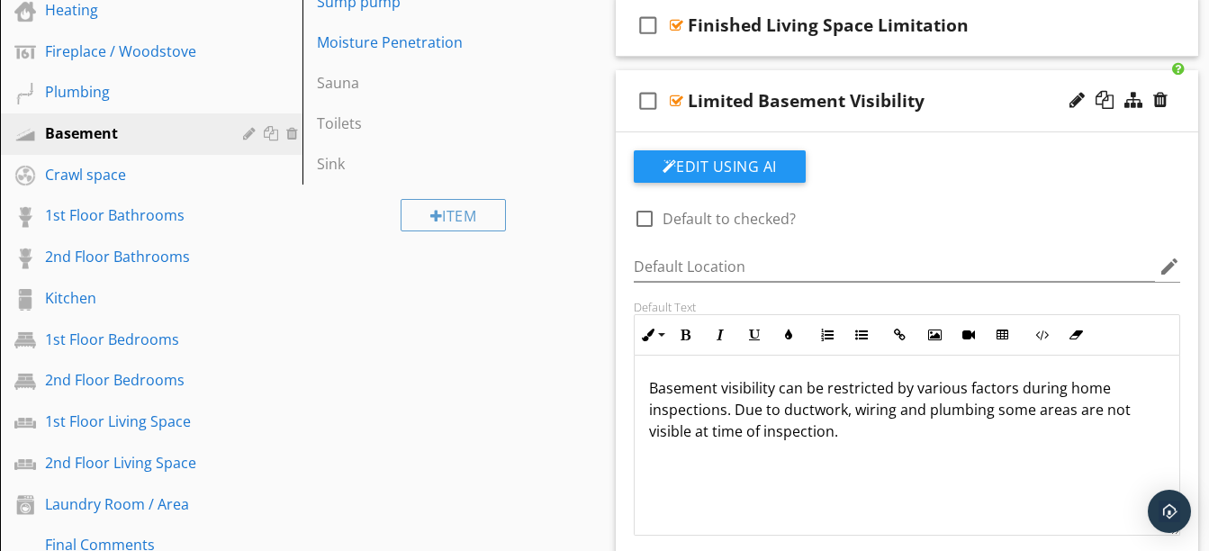
scroll to position [740, 0]
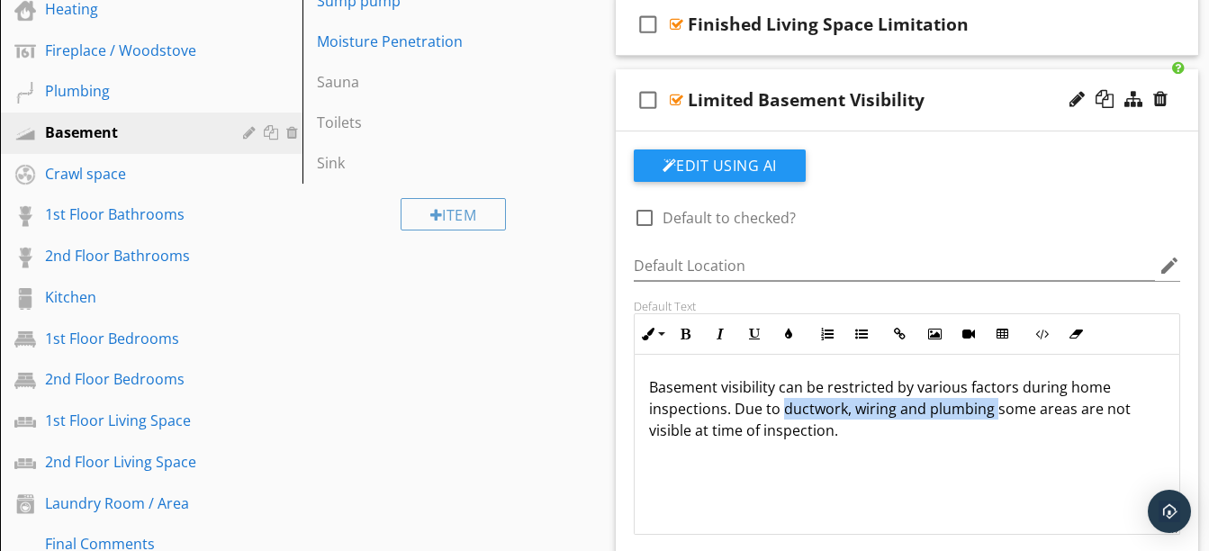
drag, startPoint x: 782, startPoint y: 411, endPoint x: 996, endPoint y: 405, distance: 213.5
click at [996, 405] on p "Basement visibility can be restricted by various factors during home inspection…" at bounding box center [907, 408] width 517 height 65
copy p "ductwork, wiring and plumbing"
click at [1070, 97] on div at bounding box center [1077, 99] width 15 height 18
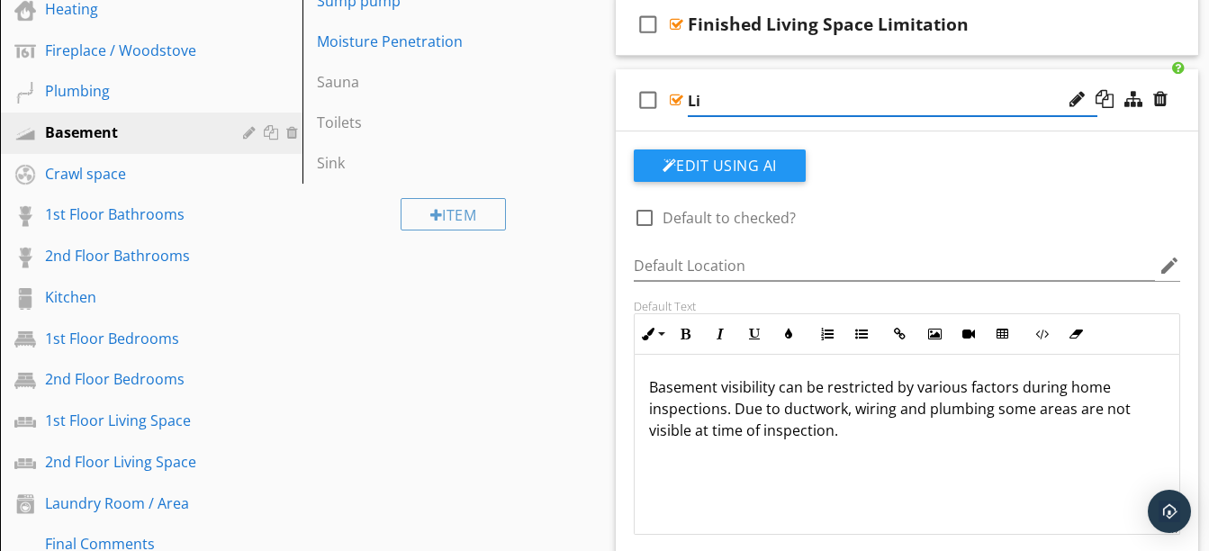
type input "L"
type input "Building Materials Limitation"
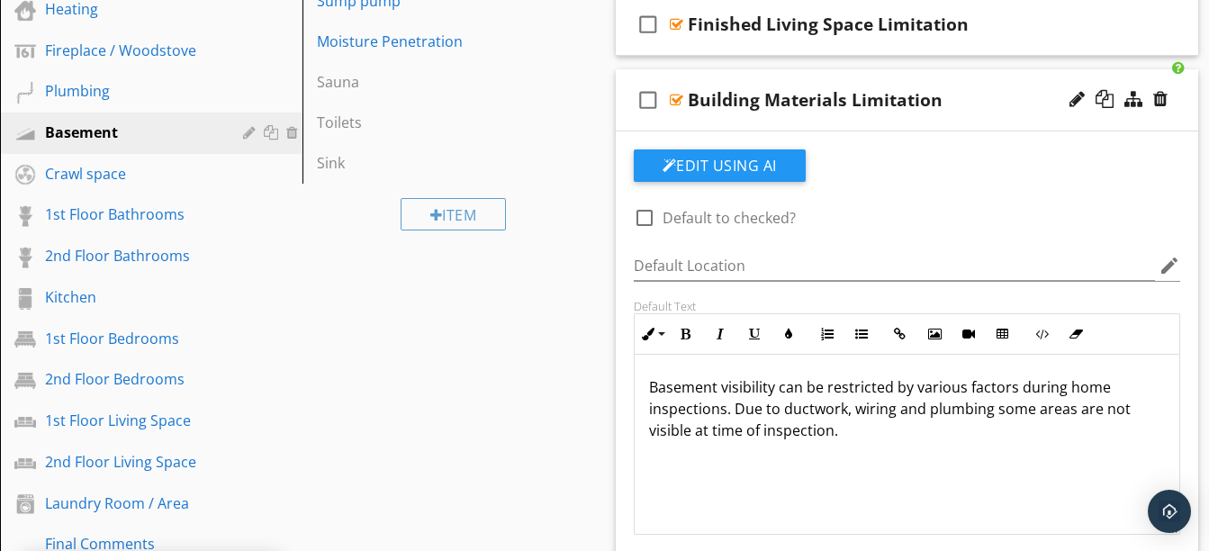
click at [742, 118] on div "check_box_outline_blank Building Materials Limitation" at bounding box center [907, 100] width 583 height 62
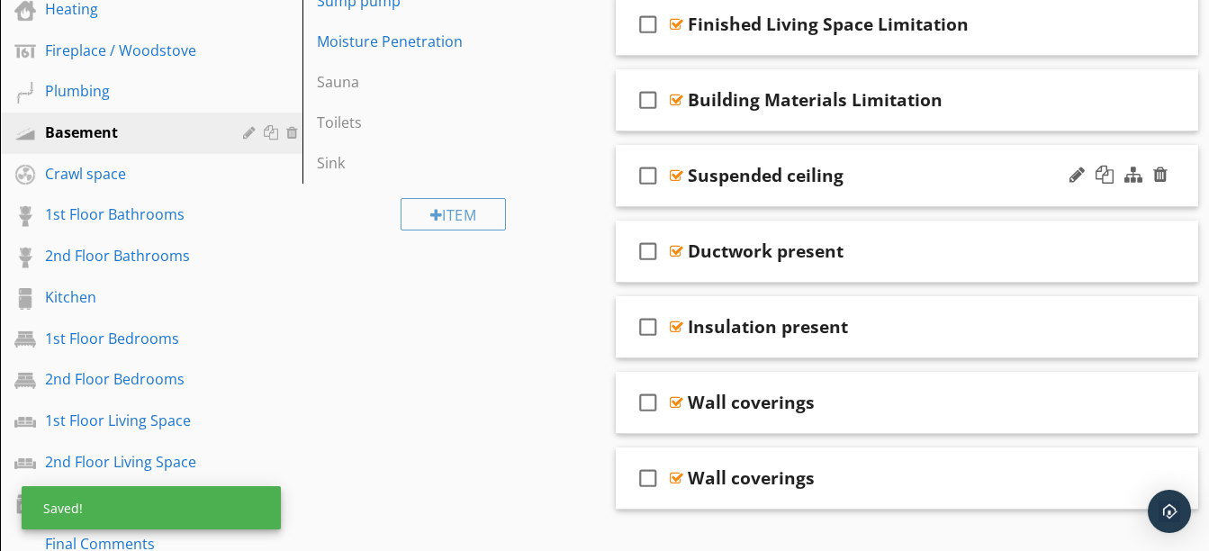
click at [811, 196] on div "check_box_outline_blank Suspended ceiling" at bounding box center [907, 176] width 583 height 62
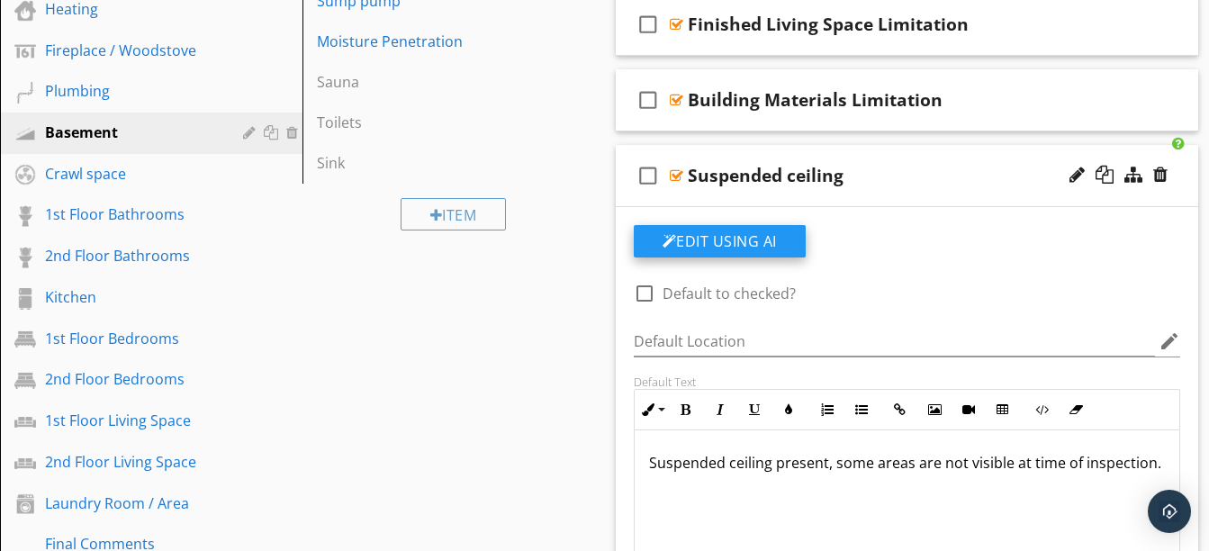
click at [772, 247] on button "Edit Using AI" at bounding box center [720, 241] width 172 height 32
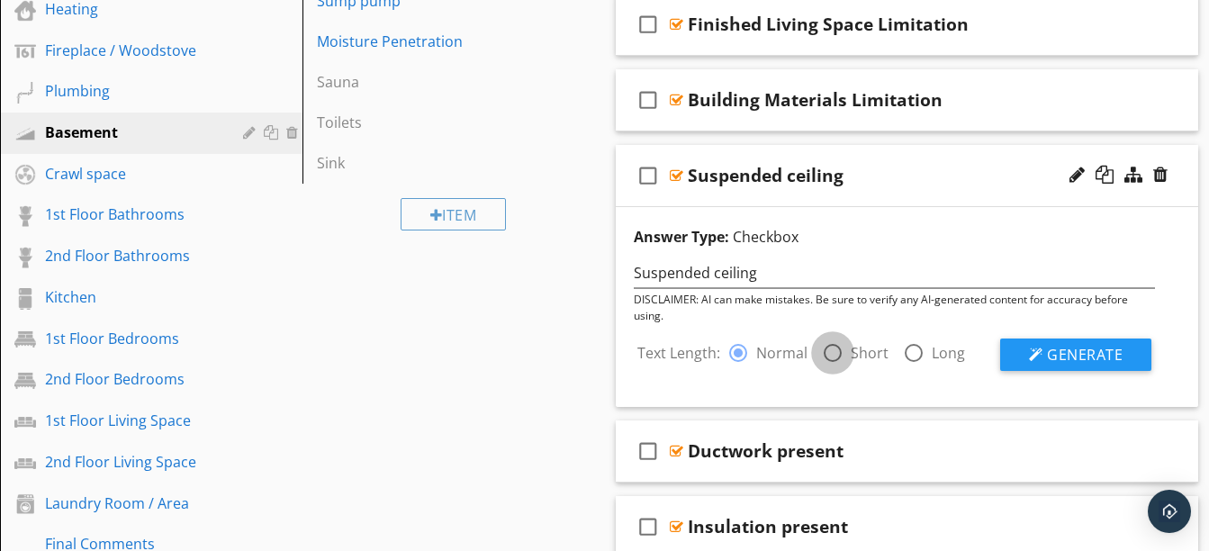
click at [831, 358] on div at bounding box center [832, 353] width 31 height 31
radio input "false"
radio input "true"
click at [1092, 351] on span "Generate" at bounding box center [1085, 355] width 76 height 20
